Goal: Information Seeking & Learning: Learn about a topic

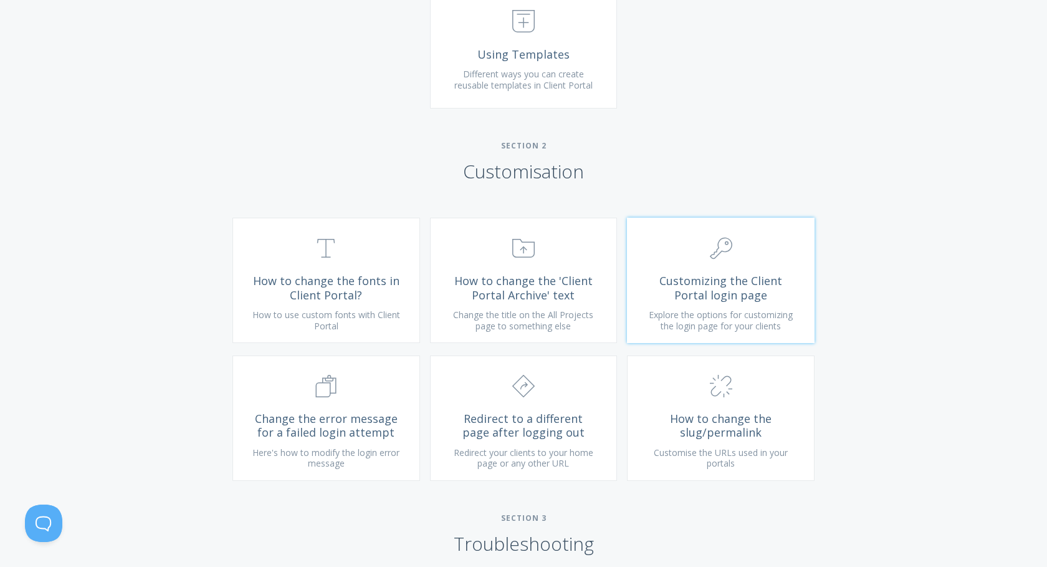
scroll to position [811, 0]
click at [740, 299] on span "Customizing the Client Portal login page" at bounding box center [720, 286] width 149 height 28
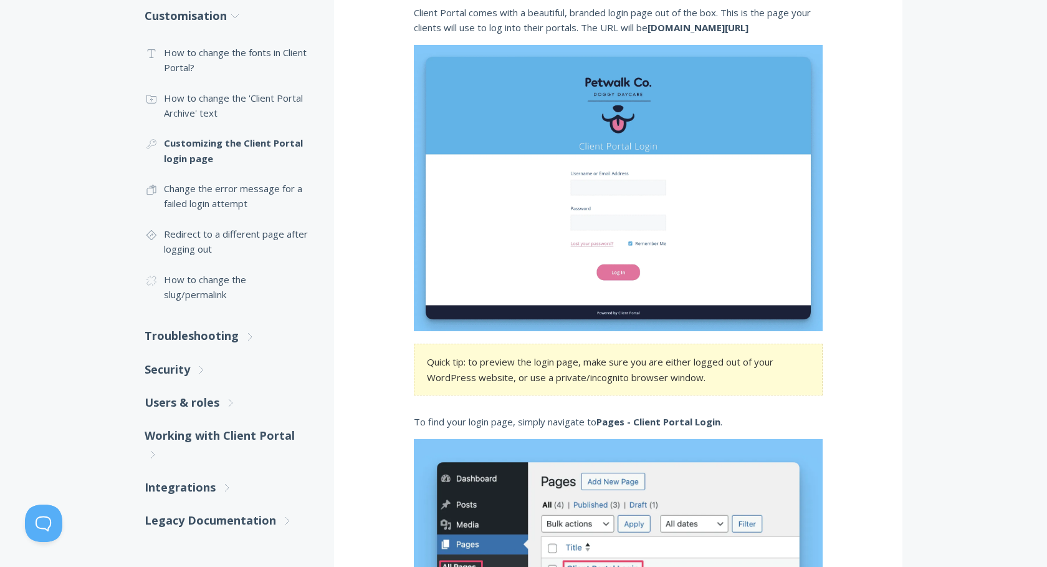
scroll to position [299, 0]
